Goal: Information Seeking & Learning: Learn about a topic

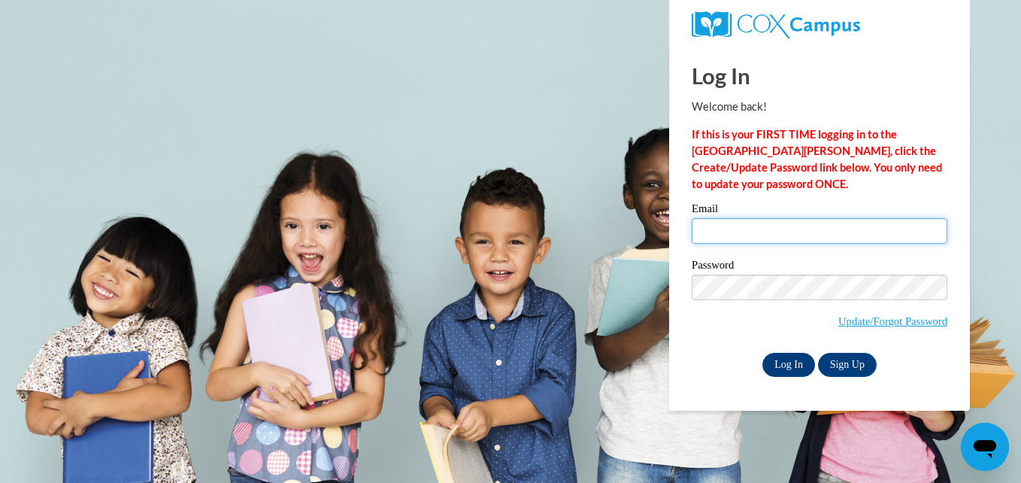
type input "elisawa@langston.edu"
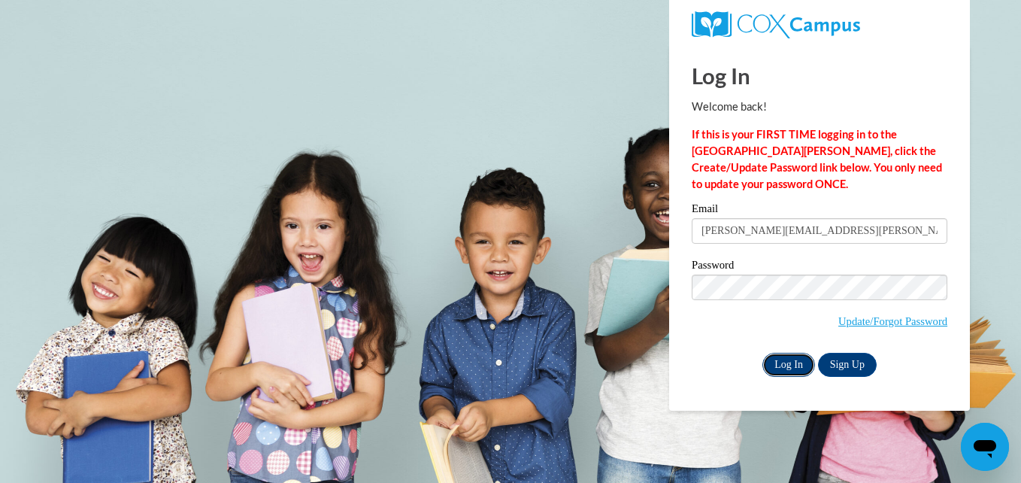
click at [781, 366] on input "Log In" at bounding box center [789, 365] width 53 height 24
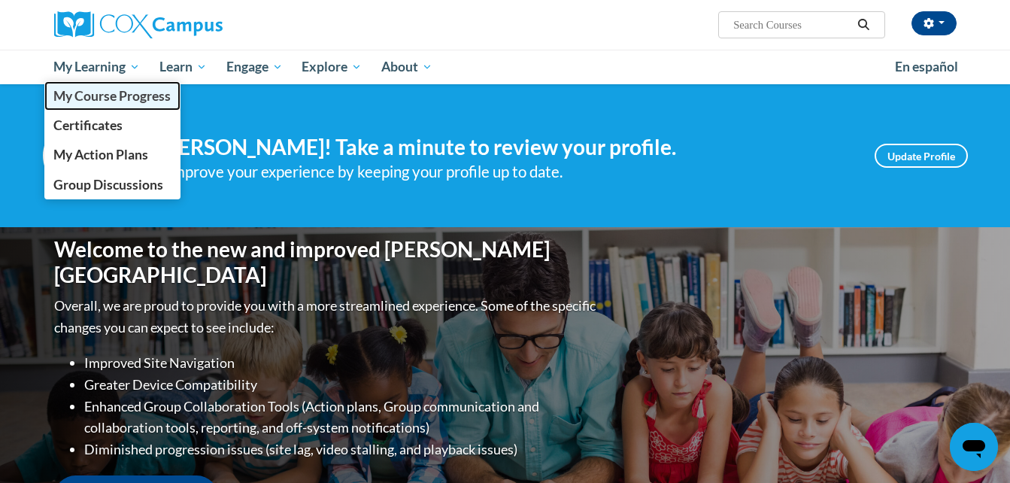
click at [104, 102] on span "My Course Progress" at bounding box center [111, 96] width 117 height 16
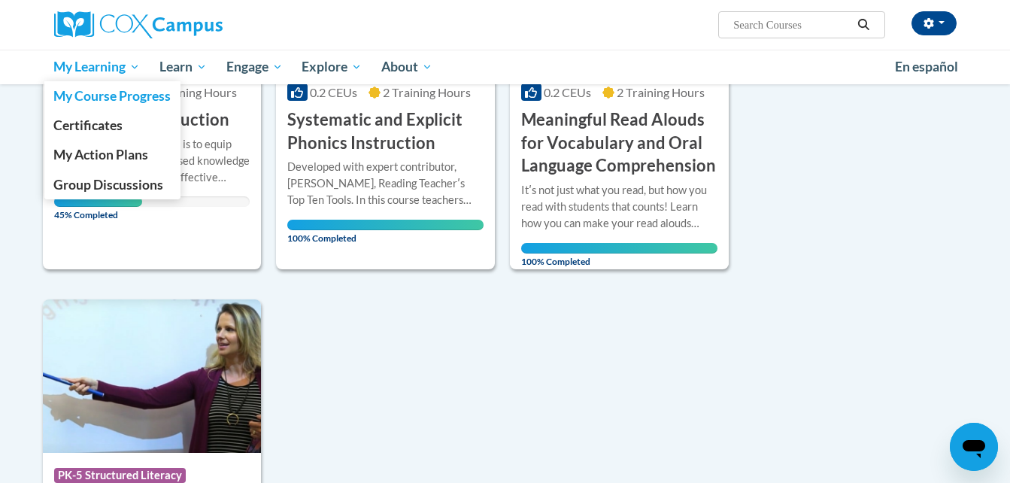
scroll to position [1167, 0]
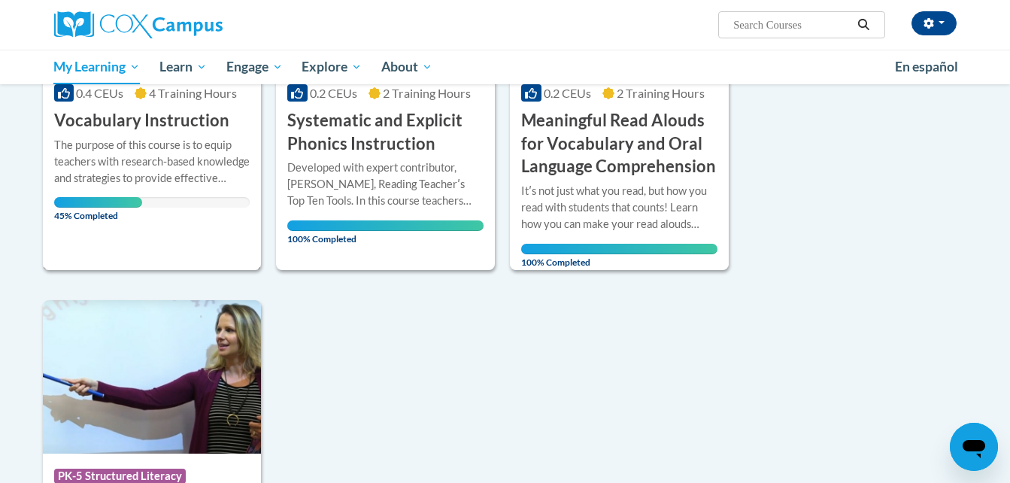
click at [217, 119] on h3 "Vocabulary Instruction" at bounding box center [141, 120] width 175 height 23
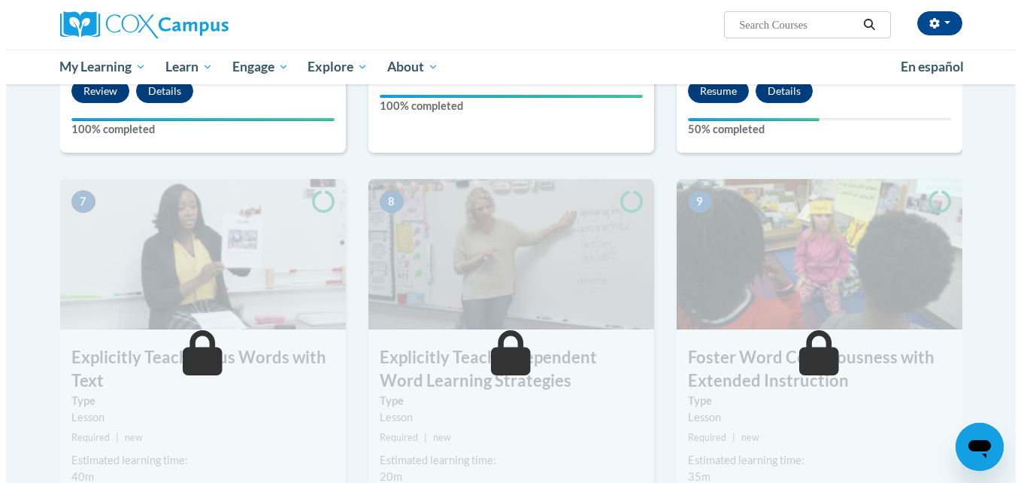
scroll to position [1035, 0]
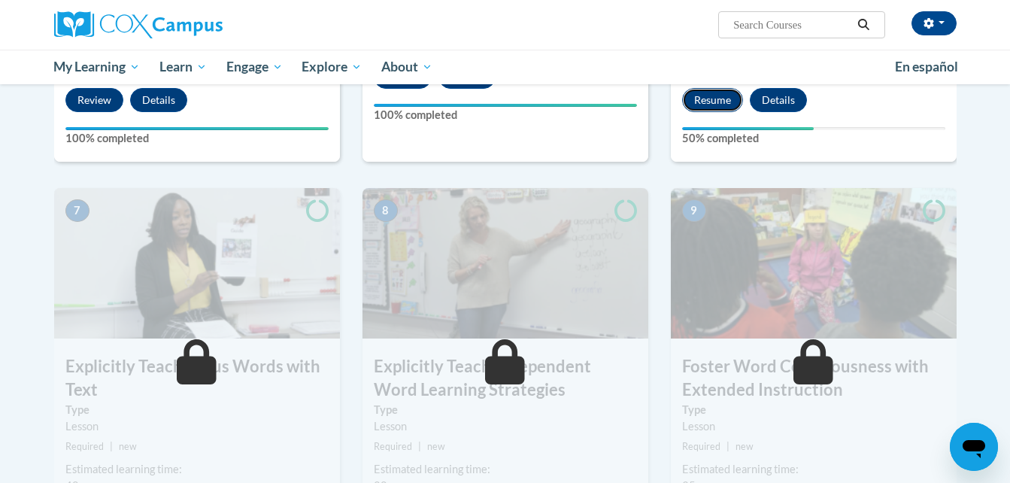
click at [705, 96] on button "Resume" at bounding box center [712, 100] width 61 height 24
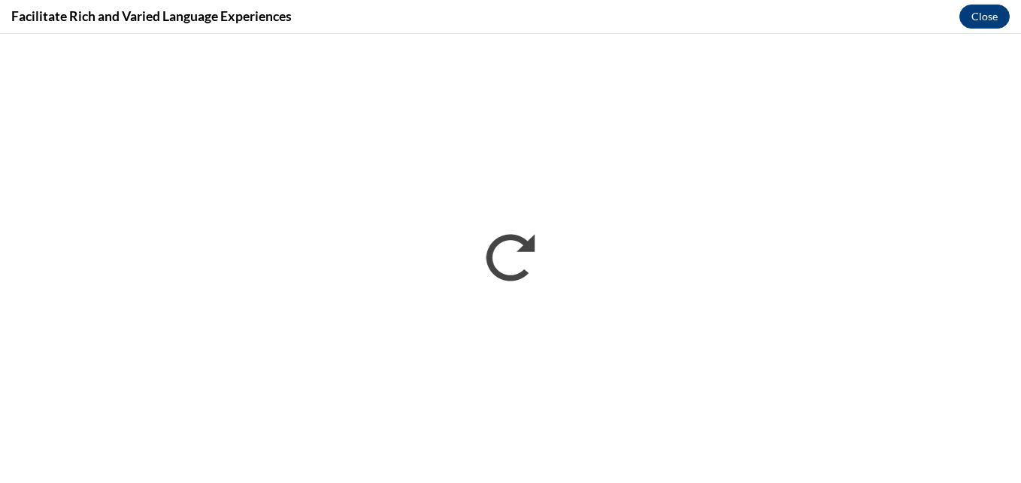
scroll to position [0, 0]
